Goal: Task Accomplishment & Management: Manage account settings

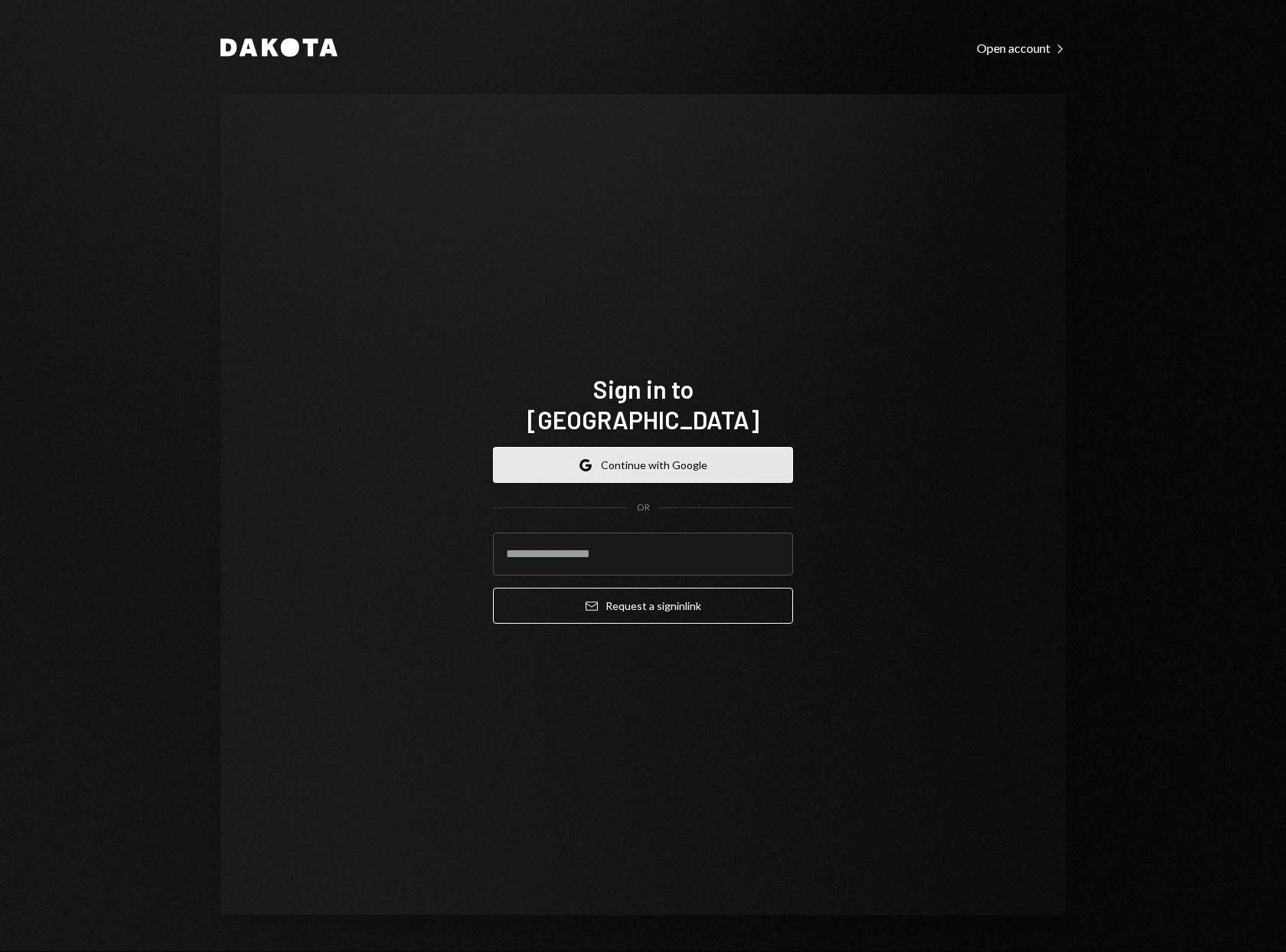
drag, startPoint x: 0, startPoint y: 0, endPoint x: 590, endPoint y: 448, distance: 740.8
click at [590, 459] on icon "Google" at bounding box center [585, 465] width 12 height 12
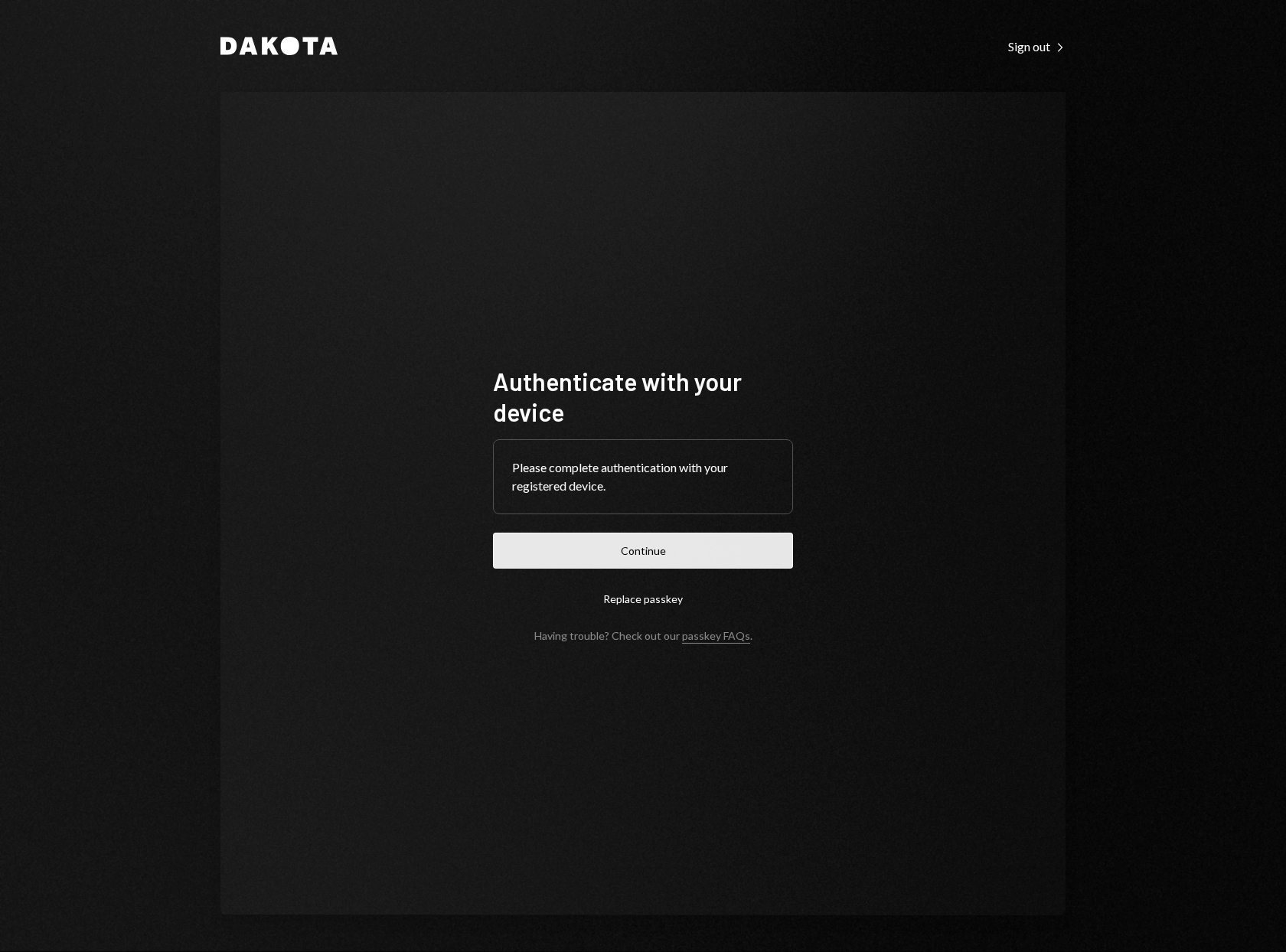
click at [604, 545] on button "Continue" at bounding box center [643, 550] width 300 height 36
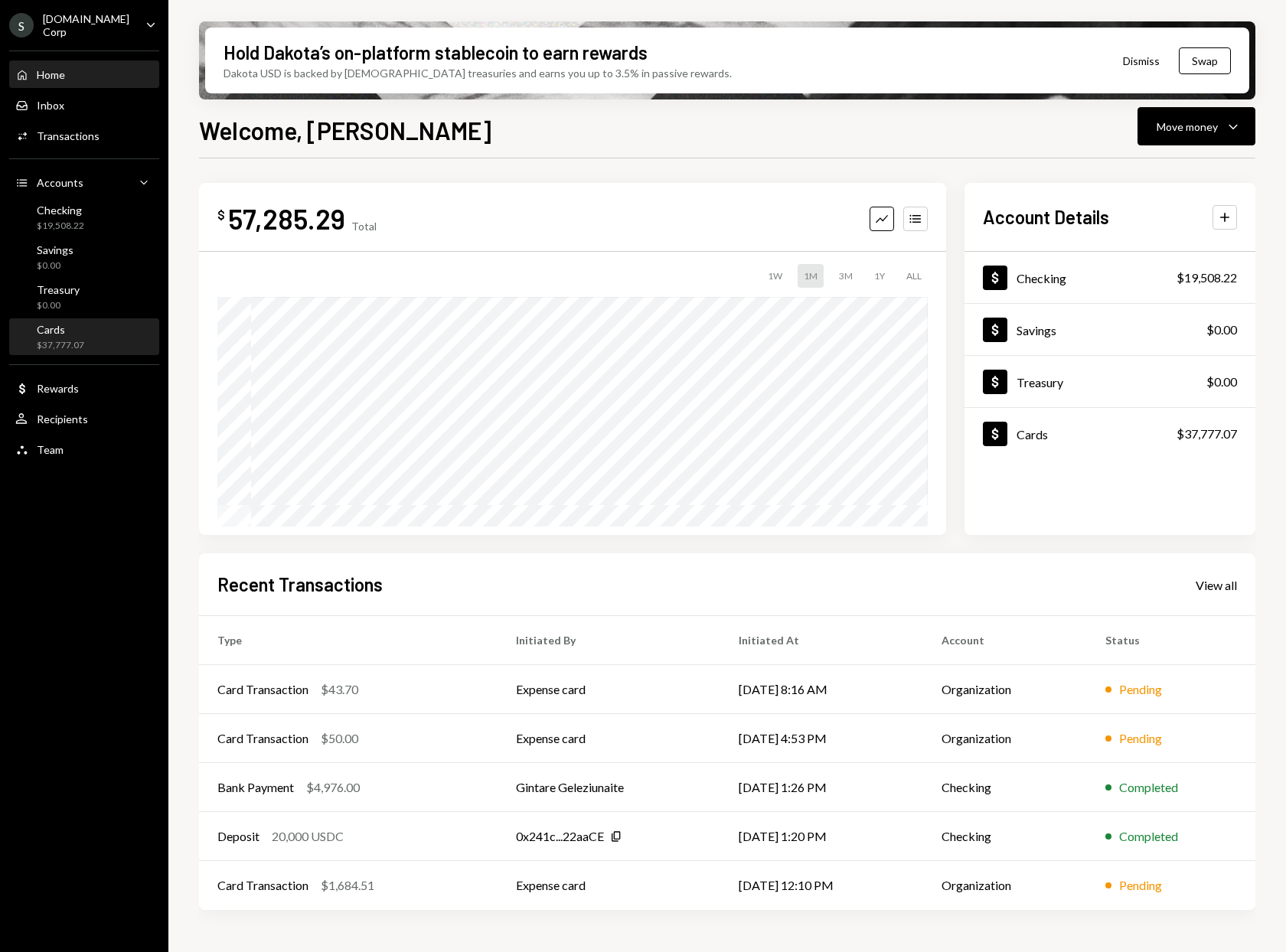
click at [70, 331] on div "Cards" at bounding box center [60, 329] width 47 height 13
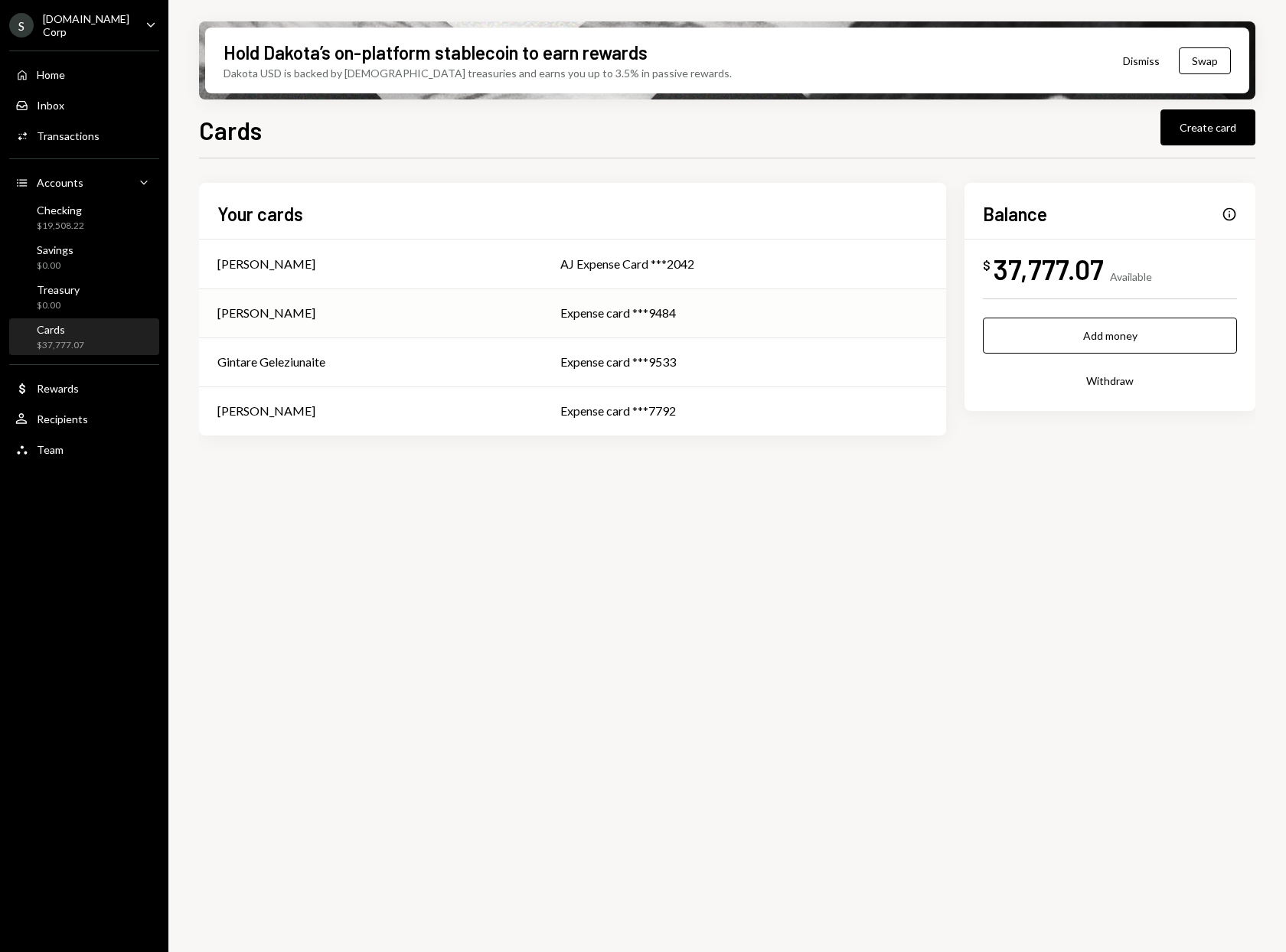
click at [301, 310] on div "[PERSON_NAME]" at bounding box center [371, 313] width 306 height 18
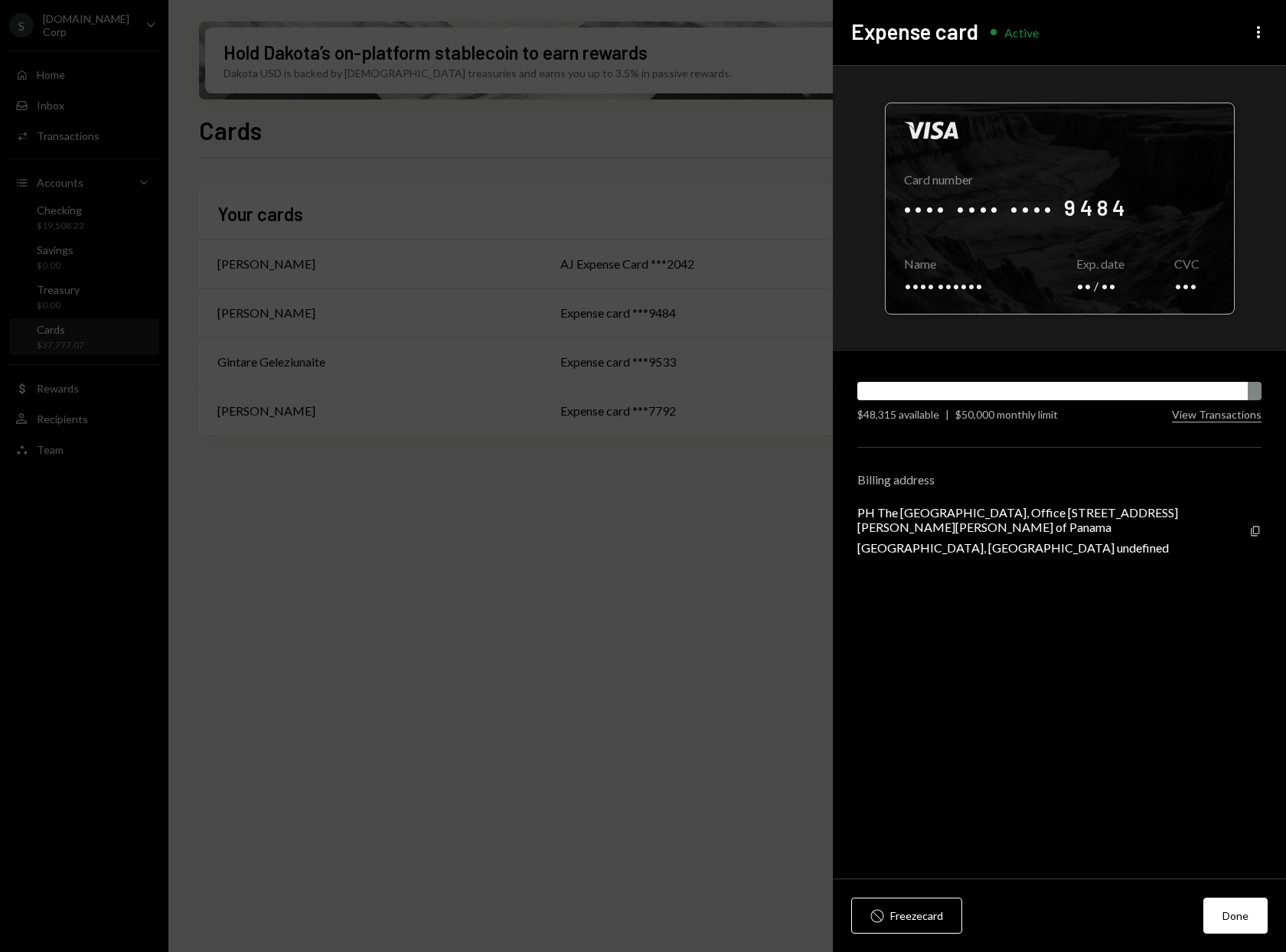
click at [978, 203] on div at bounding box center [1060, 209] width 349 height 210
